Goal: Information Seeking & Learning: Learn about a topic

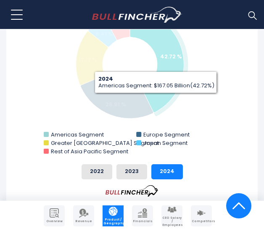
scroll to position [387, 0]
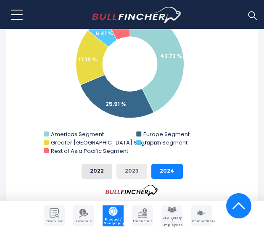
click at [137, 169] on button "2023" at bounding box center [132, 171] width 31 height 15
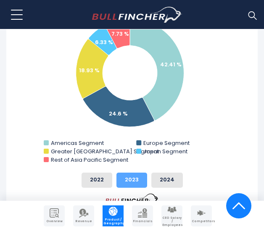
scroll to position [376, 0]
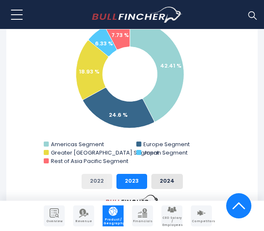
click at [98, 176] on button "2022" at bounding box center [97, 181] width 31 height 15
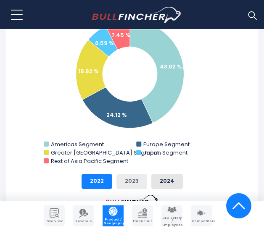
click at [118, 178] on button "2023" at bounding box center [132, 181] width 31 height 15
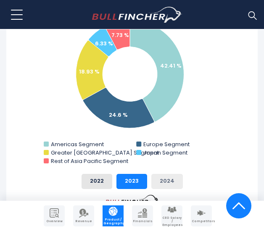
click at [165, 180] on button "2024" at bounding box center [167, 181] width 32 height 15
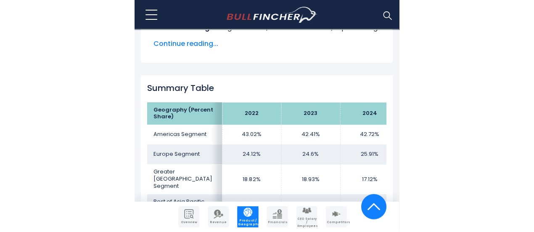
scroll to position [581, 0]
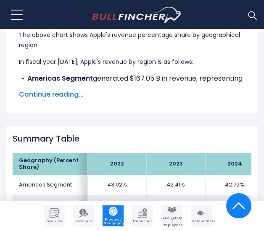
click at [64, 93] on span "Continue reading..." at bounding box center [132, 95] width 226 height 10
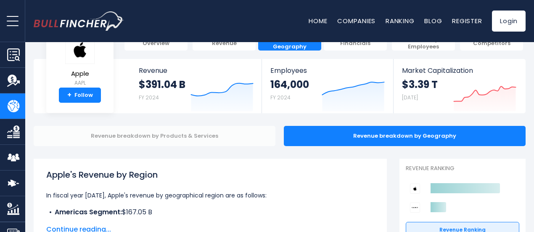
scroll to position [27, 0]
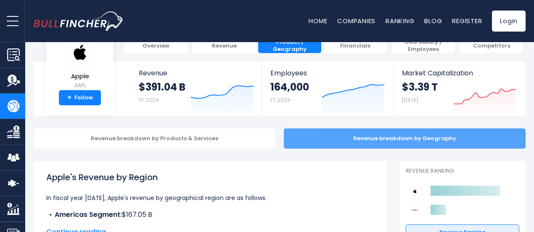
click at [264, 129] on div "Revenue breakdown by Geography" at bounding box center [405, 138] width 242 height 20
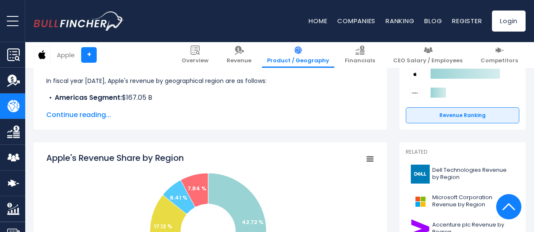
scroll to position [143, 0]
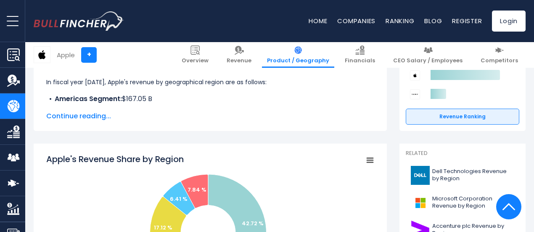
click at [64, 118] on span "Continue reading..." at bounding box center [210, 116] width 328 height 10
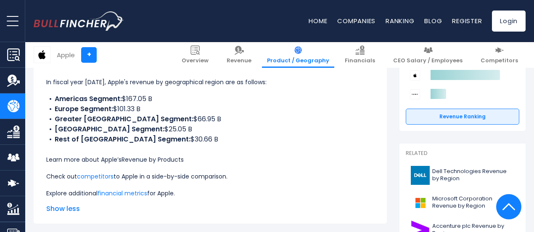
click at [149, 160] on link "Revenue by Products" at bounding box center [153, 159] width 62 height 8
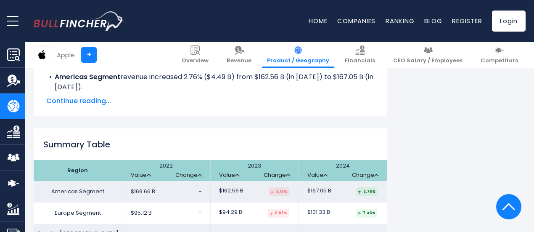
scroll to position [1458, 0]
click at [76, 101] on span "Continue reading..." at bounding box center [210, 100] width 328 height 10
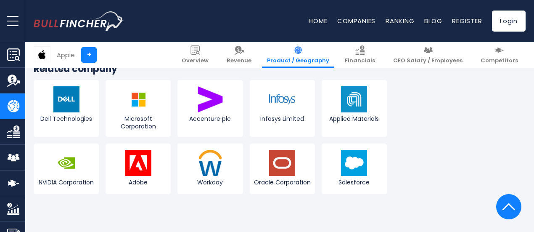
scroll to position [1943, 0]
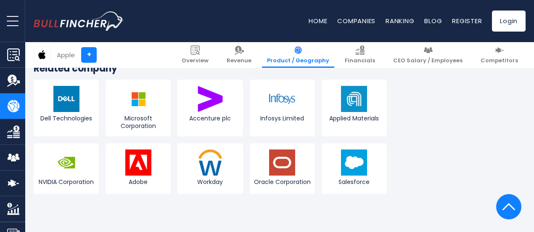
click at [11, 126] on img "Company Financials" at bounding box center [13, 131] width 13 height 13
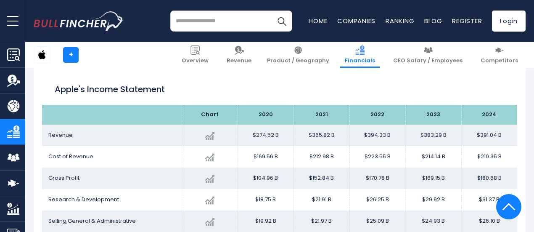
scroll to position [339, 0]
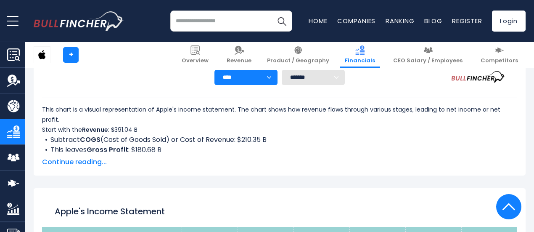
click at [230, 77] on select "**** **** **** **** **** ****" at bounding box center [246, 77] width 63 height 15
select select "****"
click at [215, 70] on select "**** **** **** **** **** ****" at bounding box center [246, 77] width 63 height 15
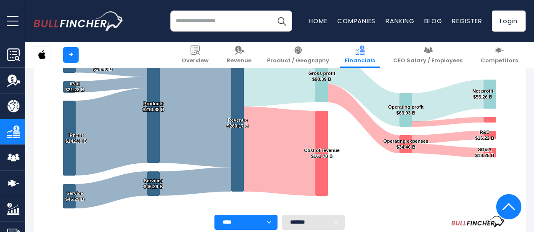
scroll to position [213, 0]
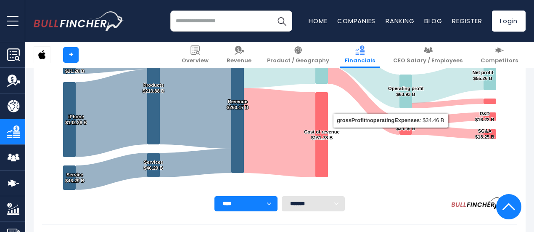
click at [321, 196] on select "******* ** ** ** **" at bounding box center [313, 203] width 63 height 15
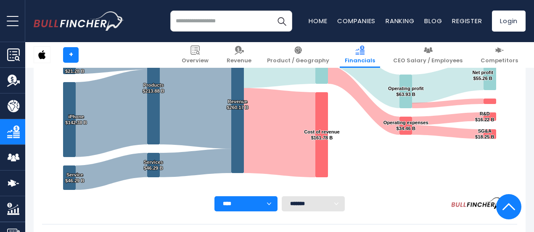
select select "**"
click at [282, 196] on select "******* ** ** ** **" at bounding box center [313, 203] width 63 height 15
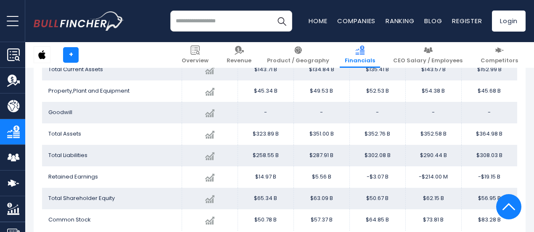
scroll to position [886, 0]
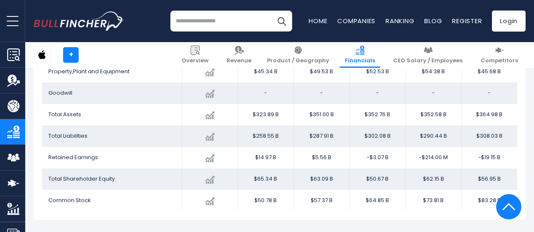
drag, startPoint x: 297, startPoint y: 183, endPoint x: 247, endPoint y: 99, distance: 97.8
click at [247, 99] on td "-" at bounding box center [266, 92] width 56 height 21
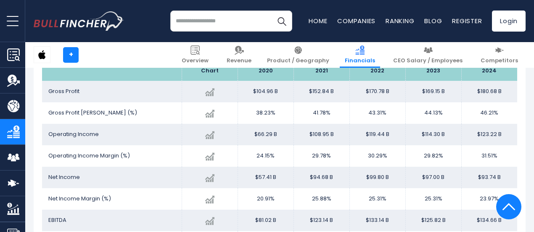
scroll to position [1259, 0]
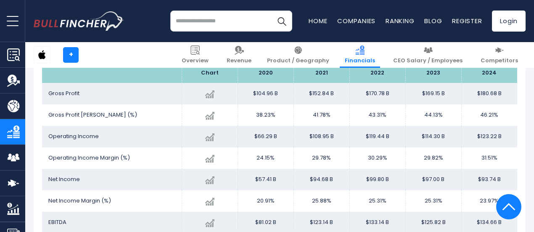
click at [125, 86] on table "Chart 2020 2021" at bounding box center [279, 158] width 475 height 191
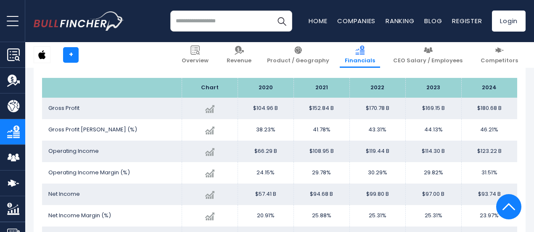
scroll to position [1245, 0]
